Goal: Task Accomplishment & Management: Manage account settings

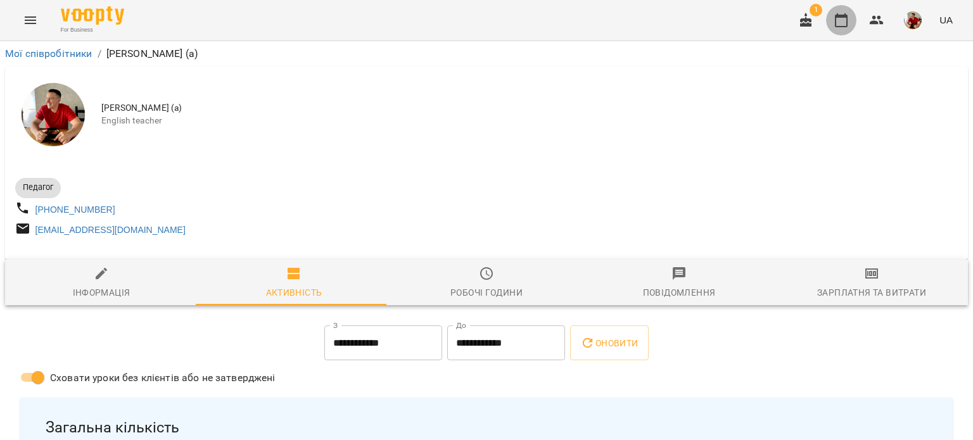
click at [831, 18] on button "button" at bounding box center [841, 20] width 30 height 30
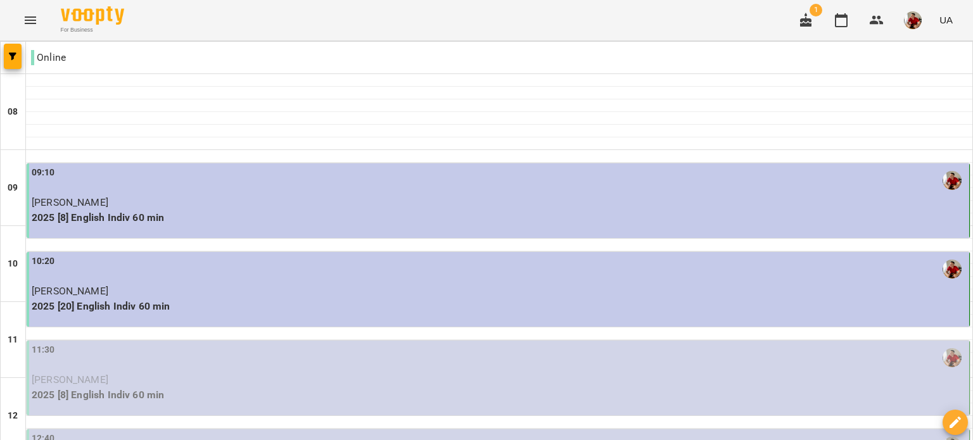
scroll to position [198, 0]
click at [198, 343] on div "11:30" at bounding box center [499, 357] width 935 height 29
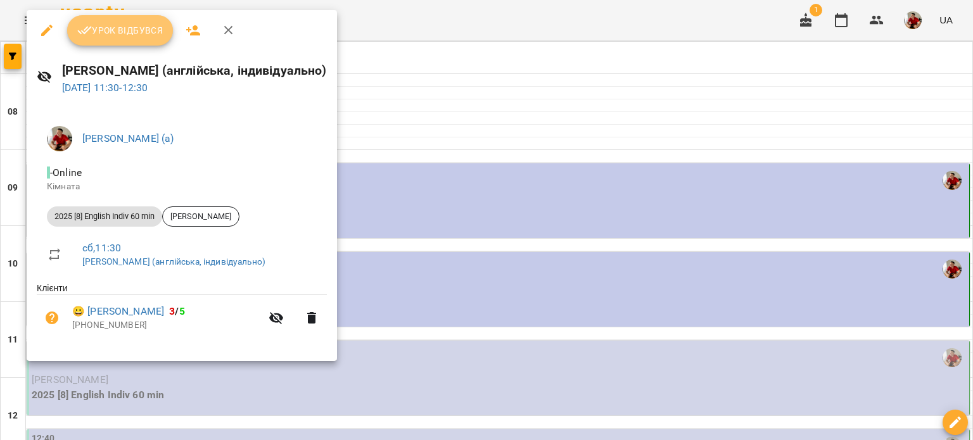
click at [129, 21] on button "Урок відбувся" at bounding box center [120, 30] width 106 height 30
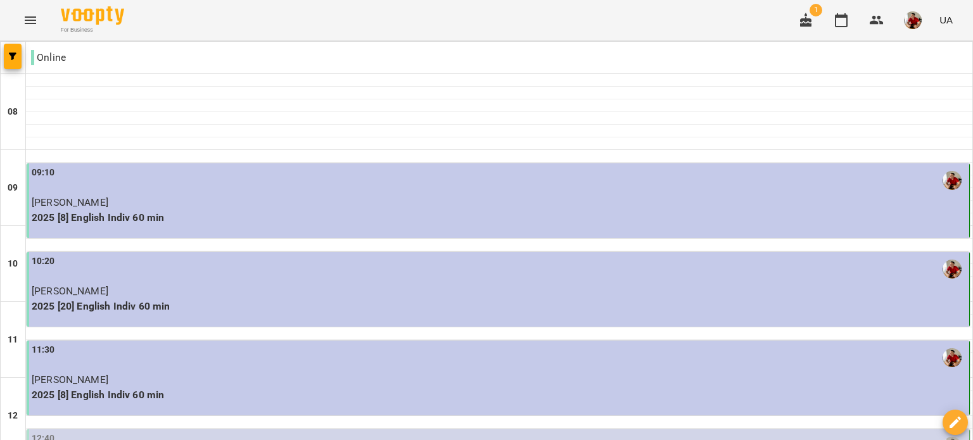
scroll to position [254, 0]
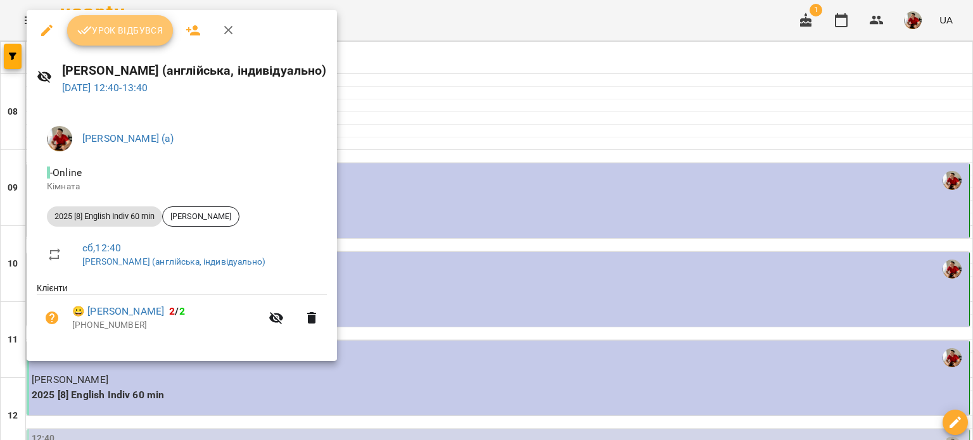
click at [125, 24] on span "Урок відбувся" at bounding box center [120, 30] width 86 height 15
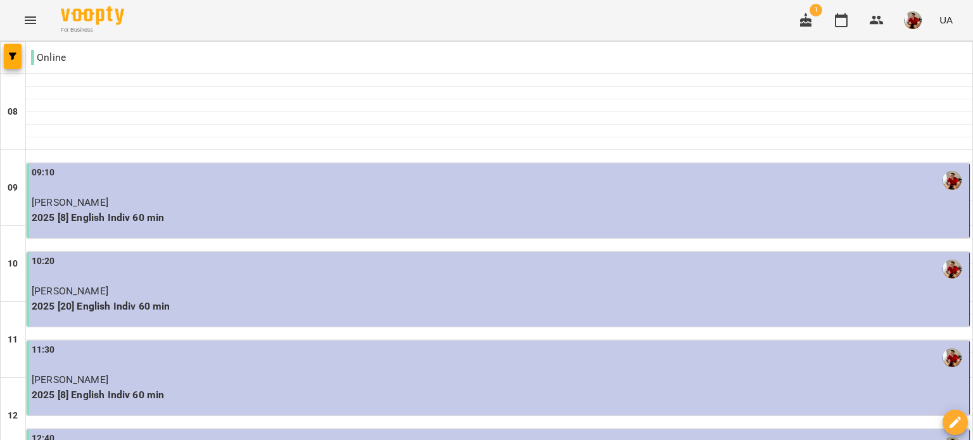
scroll to position [357, 0]
